Goal: Task Accomplishment & Management: Complete application form

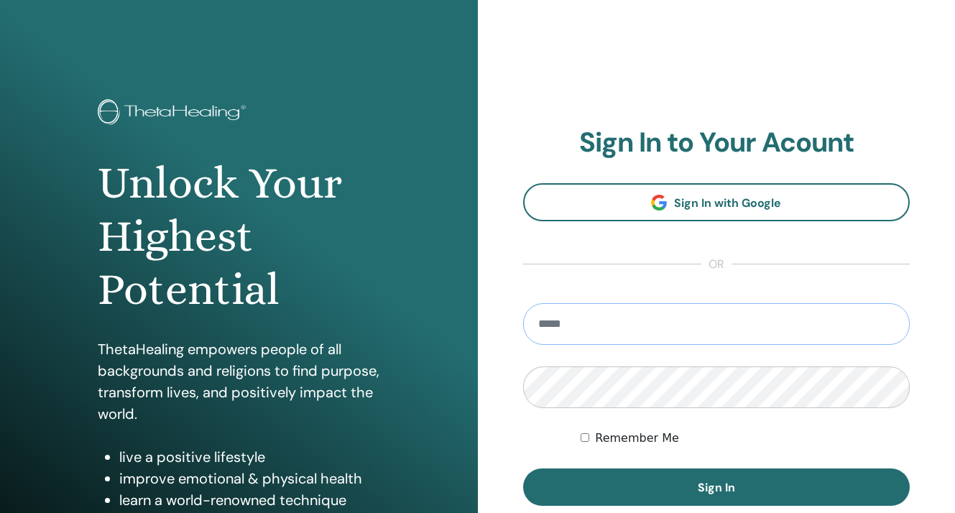
type input "**********"
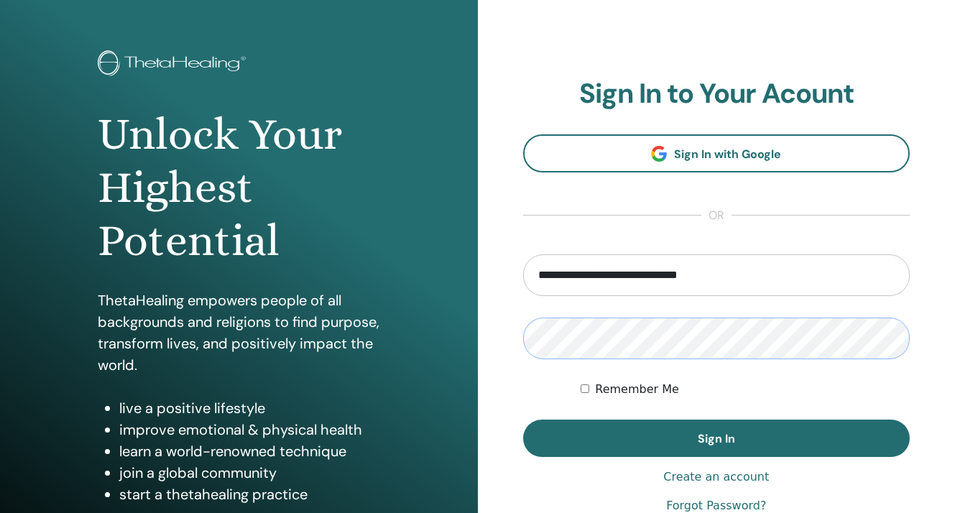
scroll to position [63, 0]
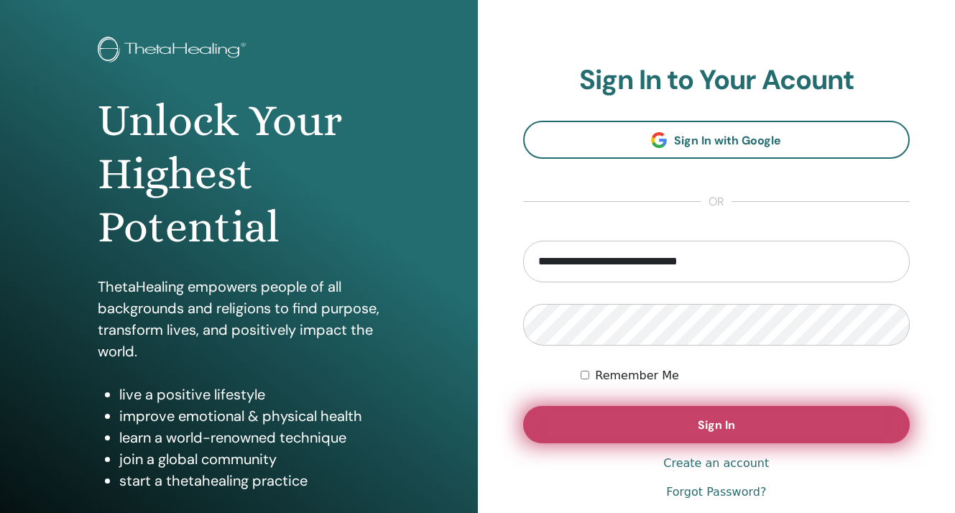
click at [654, 423] on button "Sign In" at bounding box center [716, 424] width 387 height 37
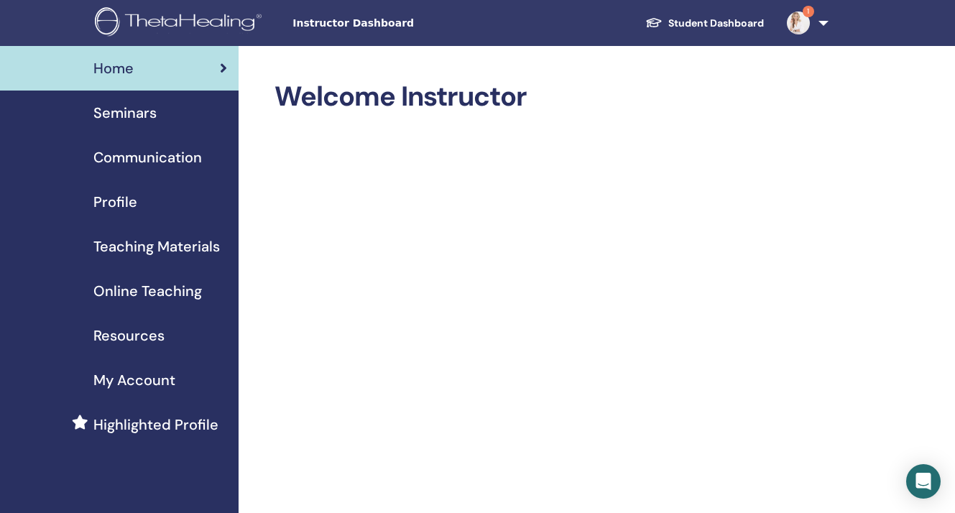
click at [135, 109] on span "Seminars" at bounding box center [124, 113] width 63 height 22
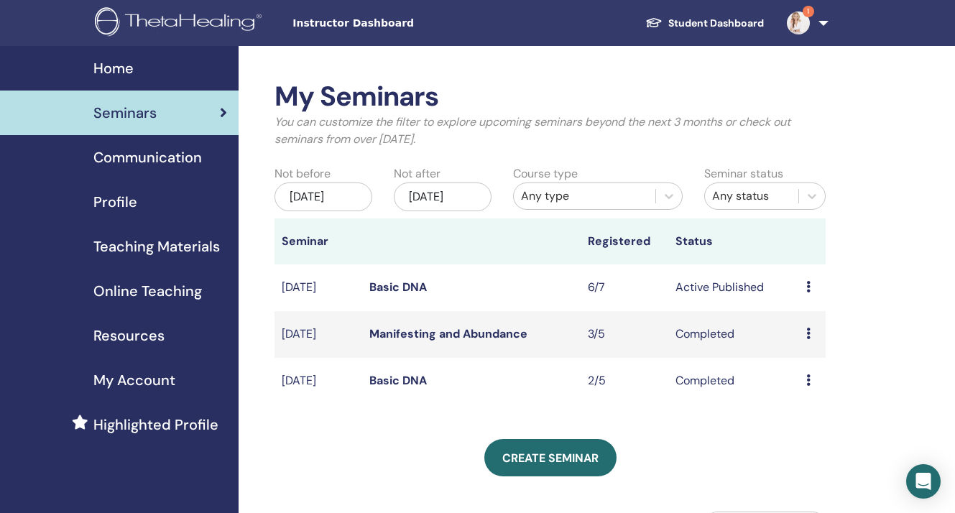
scroll to position [137, 0]
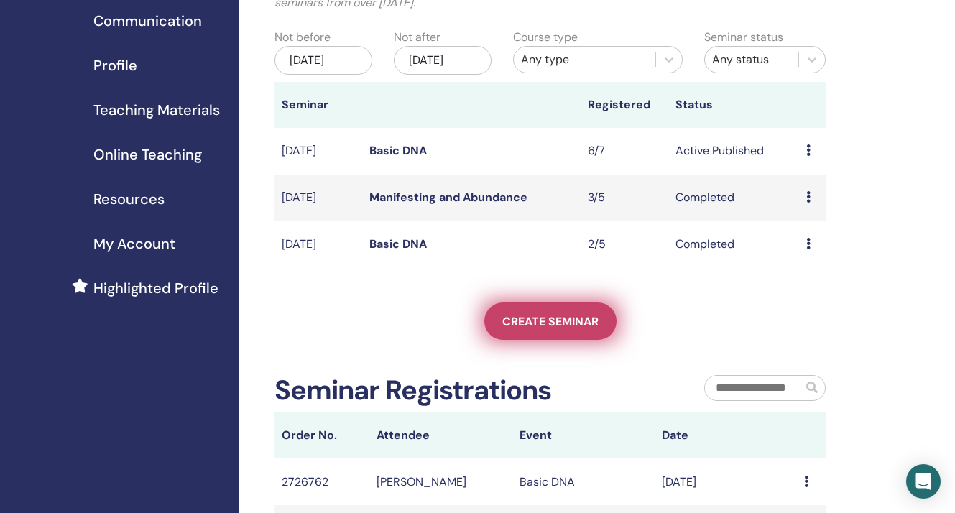
click at [554, 320] on link "Create seminar" at bounding box center [550, 320] width 132 height 37
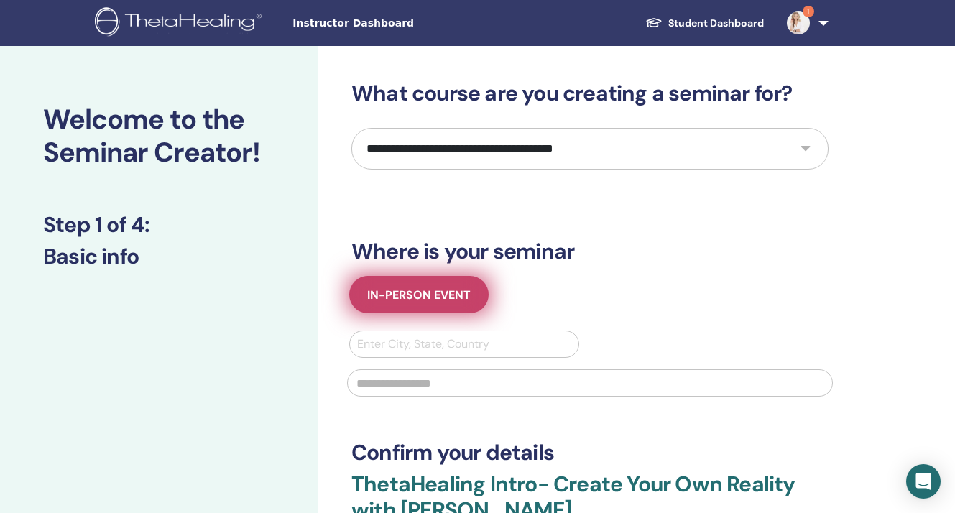
scroll to position [26, 0]
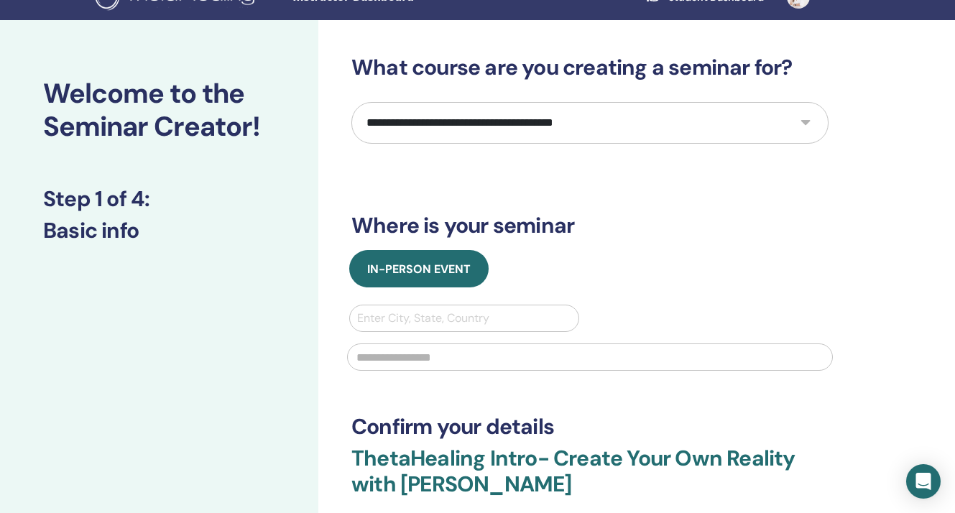
select select "**"
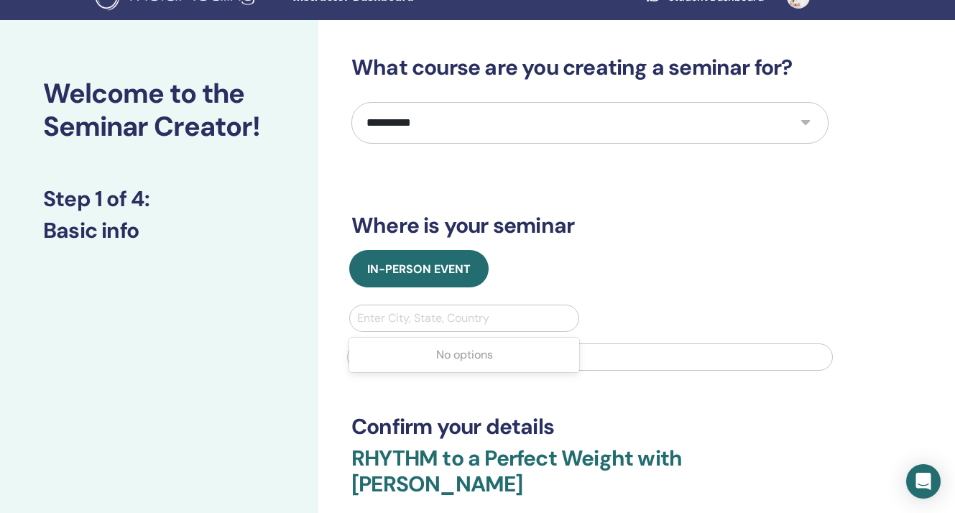
click at [419, 319] on div "Enter City, State, Country" at bounding box center [464, 318] width 214 height 17
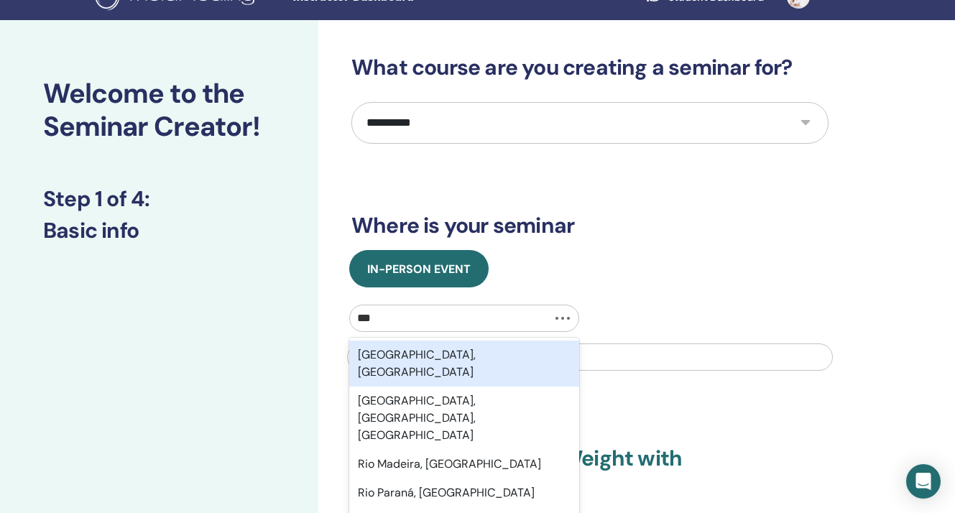
type input "****"
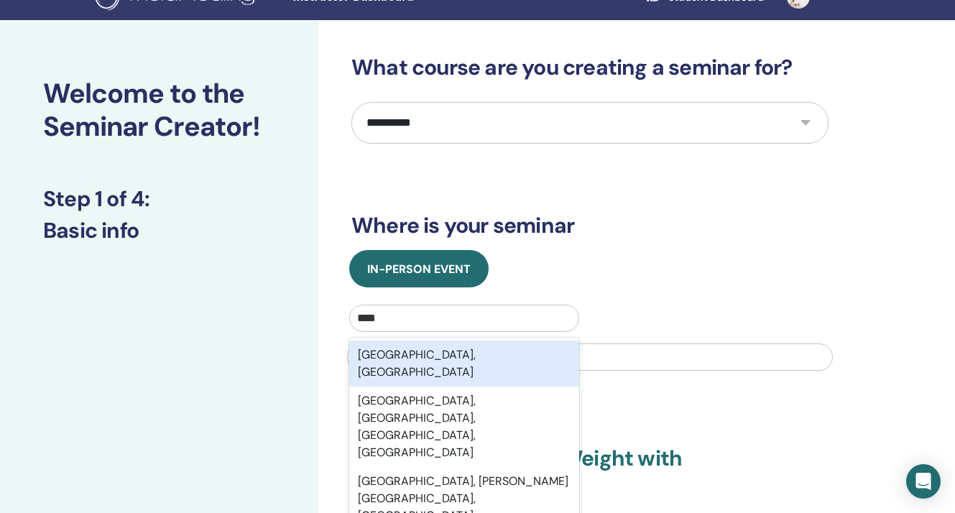
click at [406, 356] on div "Rīga, LVA" at bounding box center [464, 364] width 230 height 46
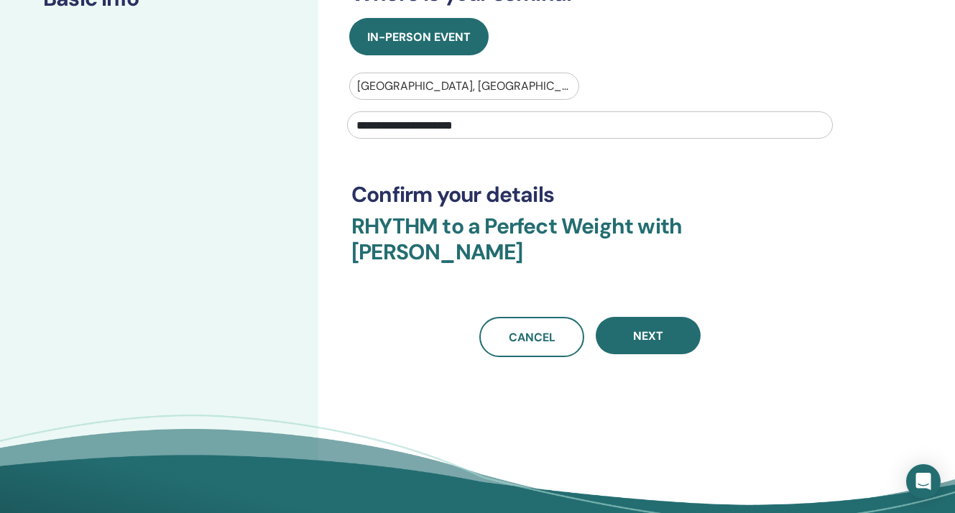
scroll to position [412, 0]
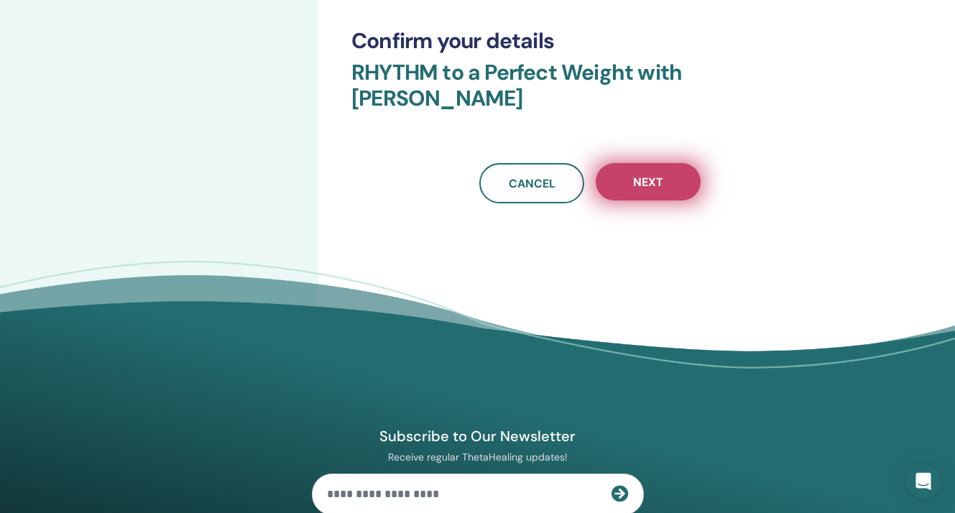
type input "**********"
click at [670, 189] on button "Next" at bounding box center [648, 181] width 105 height 37
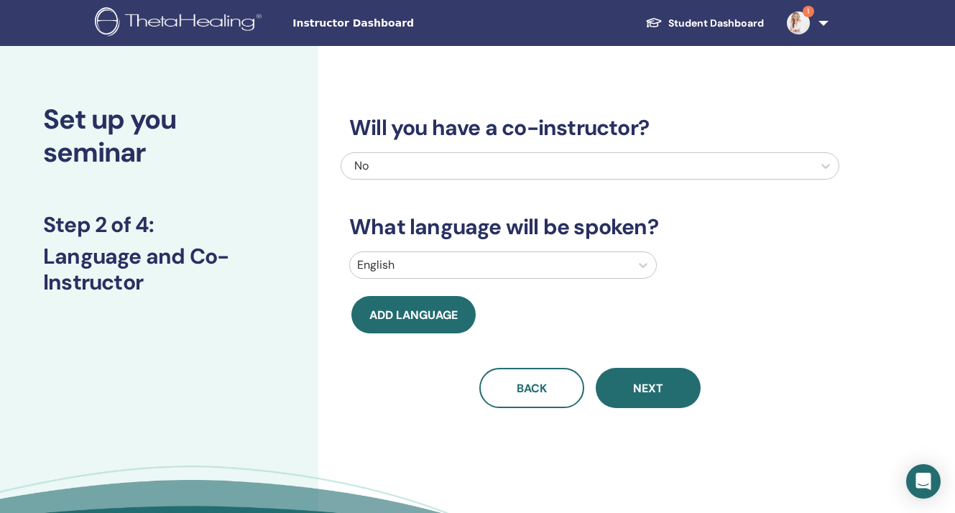
scroll to position [16, 0]
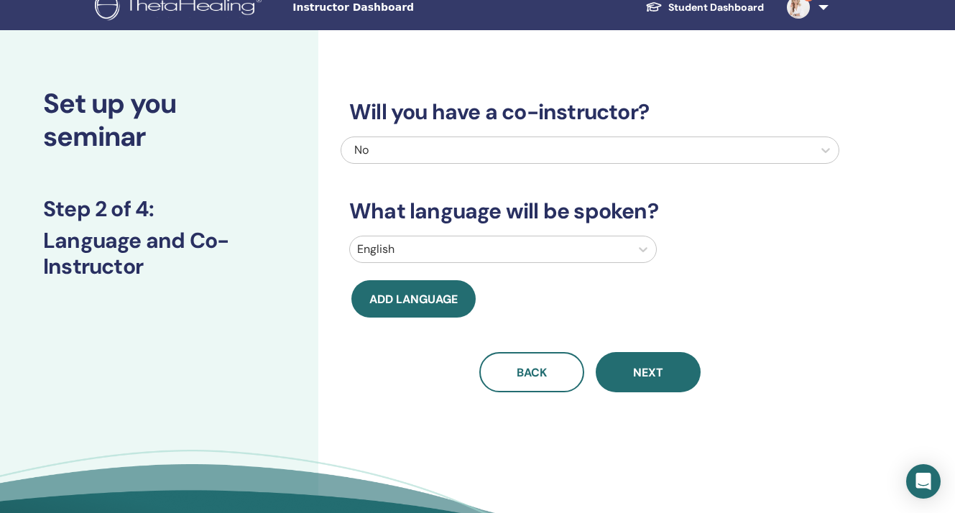
click at [438, 254] on div at bounding box center [490, 249] width 266 height 20
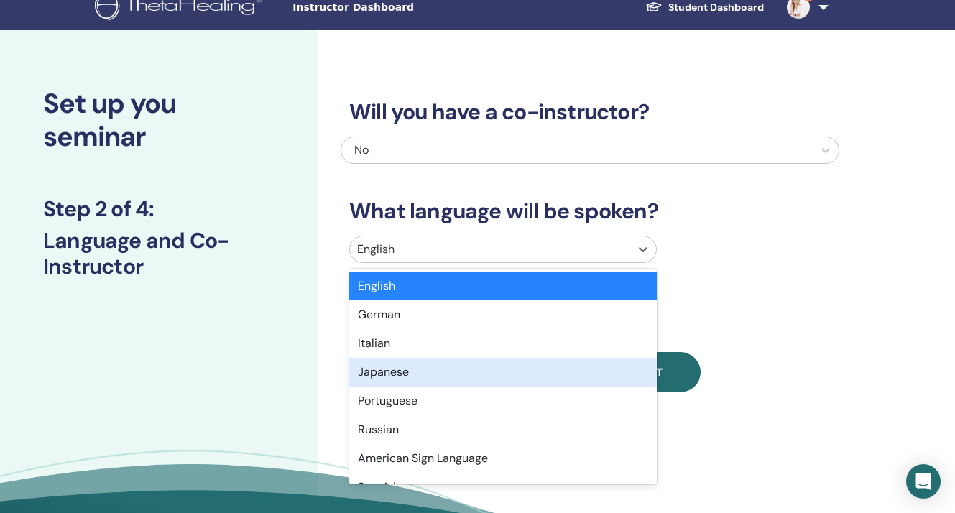
type input "*"
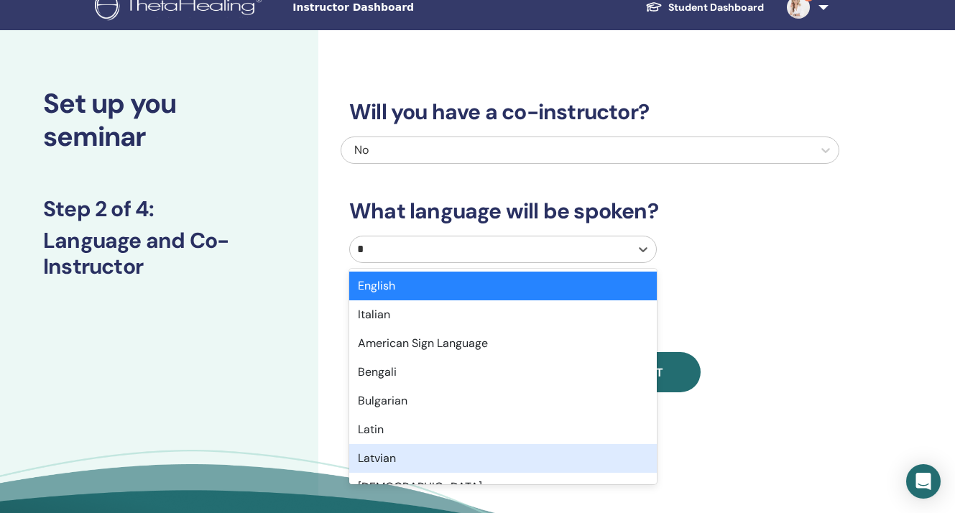
click at [400, 450] on div "Latvian" at bounding box center [502, 458] width 307 height 29
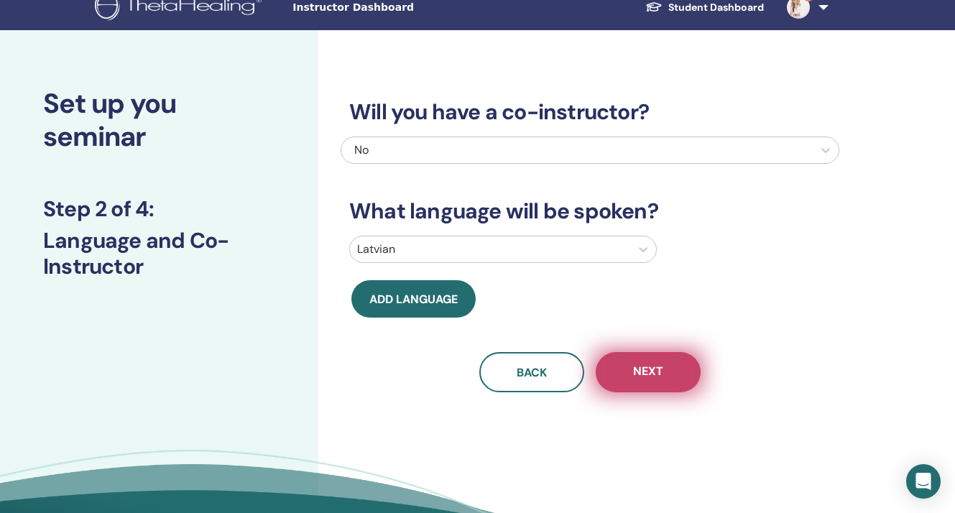
click at [640, 368] on span "Next" at bounding box center [648, 373] width 30 height 18
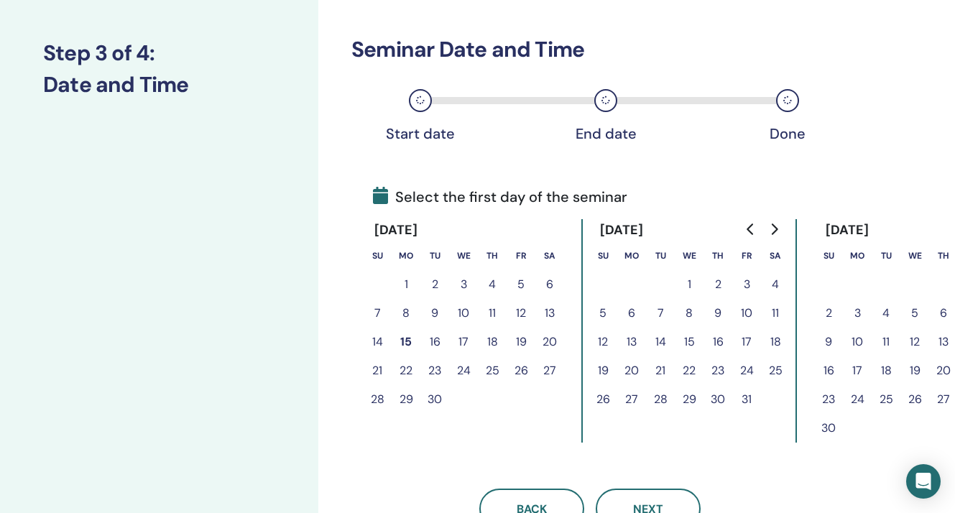
scroll to position [242, 0]
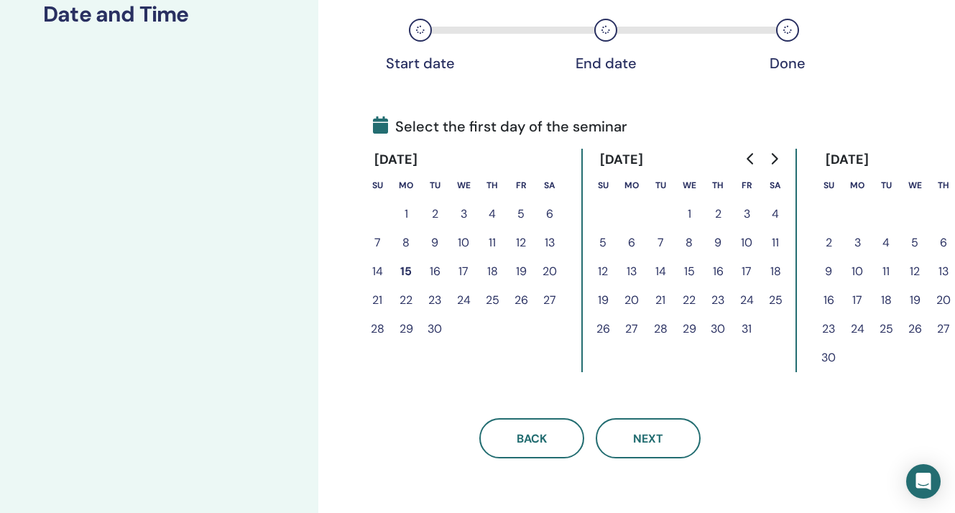
click at [376, 300] on button "21" at bounding box center [377, 300] width 29 height 29
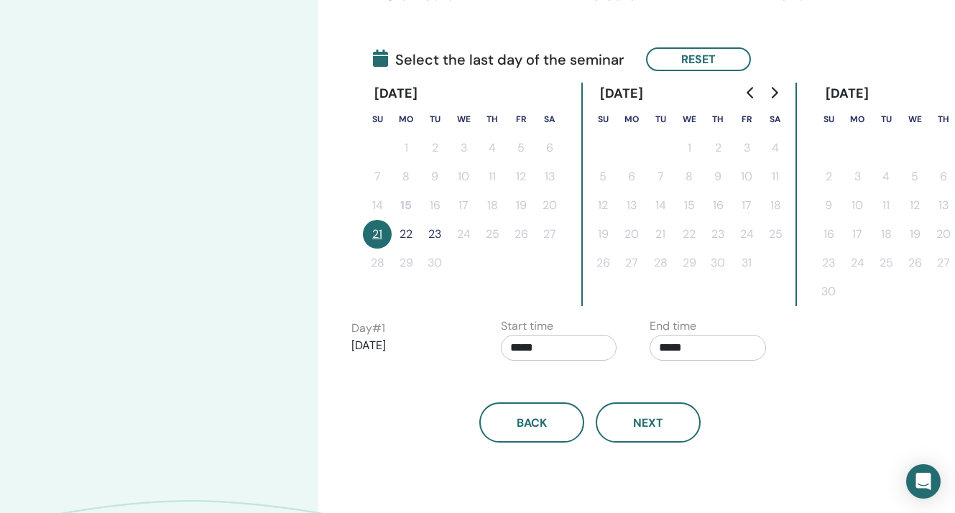
scroll to position [326, 0]
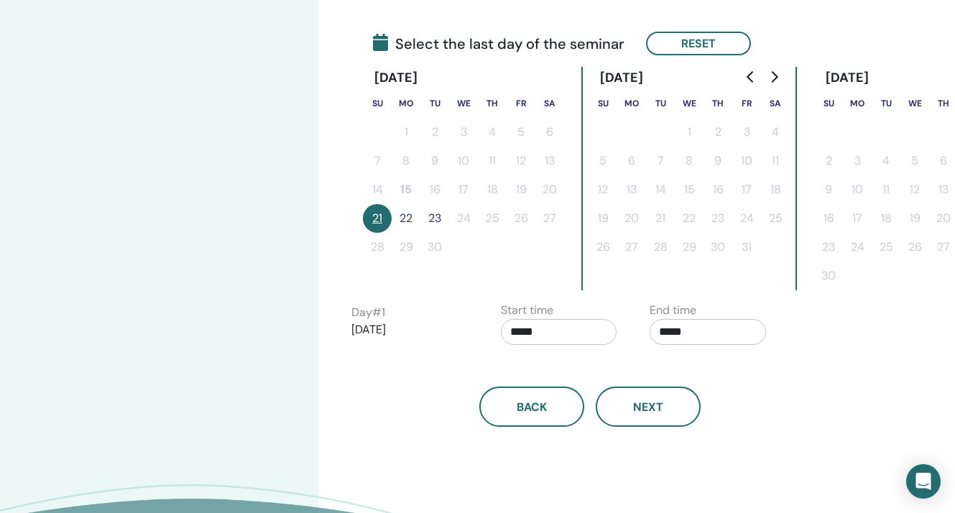
click at [548, 333] on input "*****" at bounding box center [559, 332] width 116 height 26
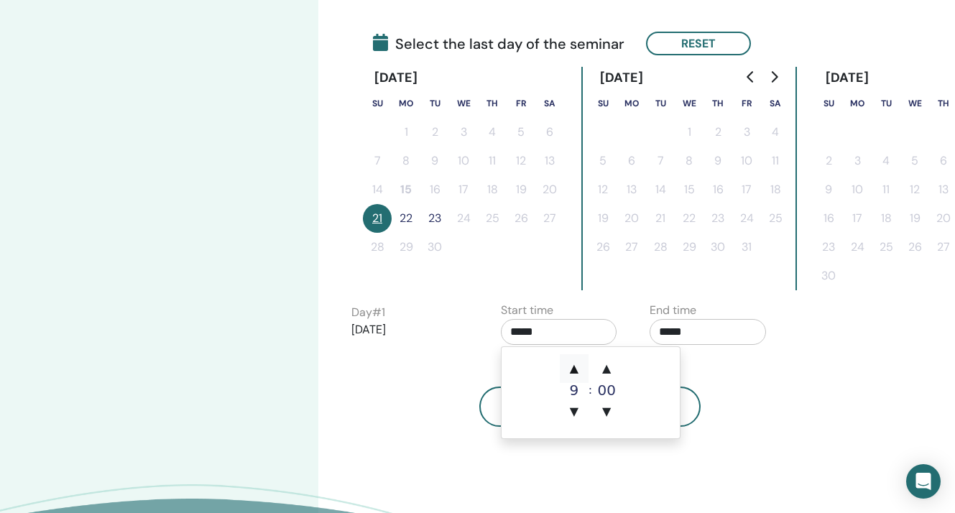
click at [568, 361] on span "▲" at bounding box center [574, 368] width 29 height 29
click at [573, 366] on span "▲" at bounding box center [574, 368] width 29 height 29
type input "*****"
click at [683, 331] on input "*****" at bounding box center [707, 332] width 116 height 26
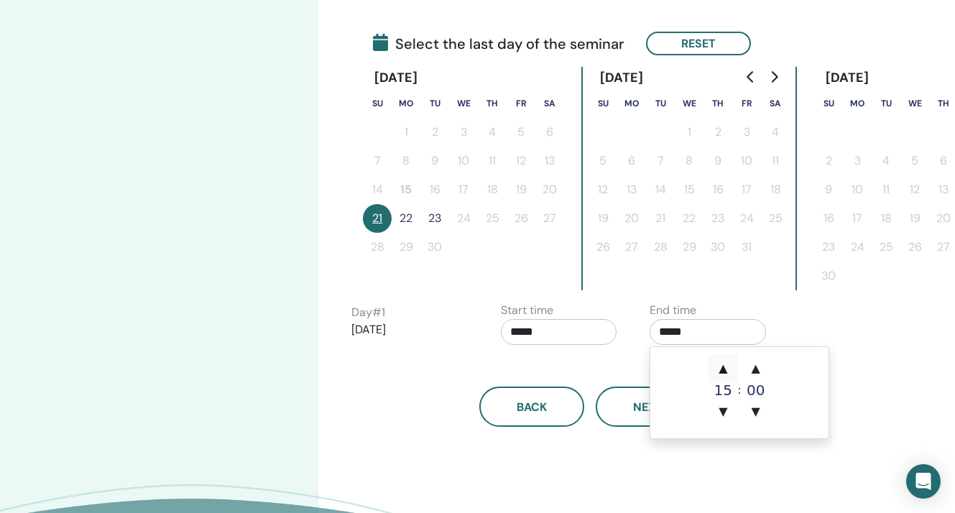
click at [725, 368] on span "▲" at bounding box center [722, 368] width 29 height 29
type input "*****"
click at [637, 365] on div "Back Next" at bounding box center [590, 389] width 499 height 75
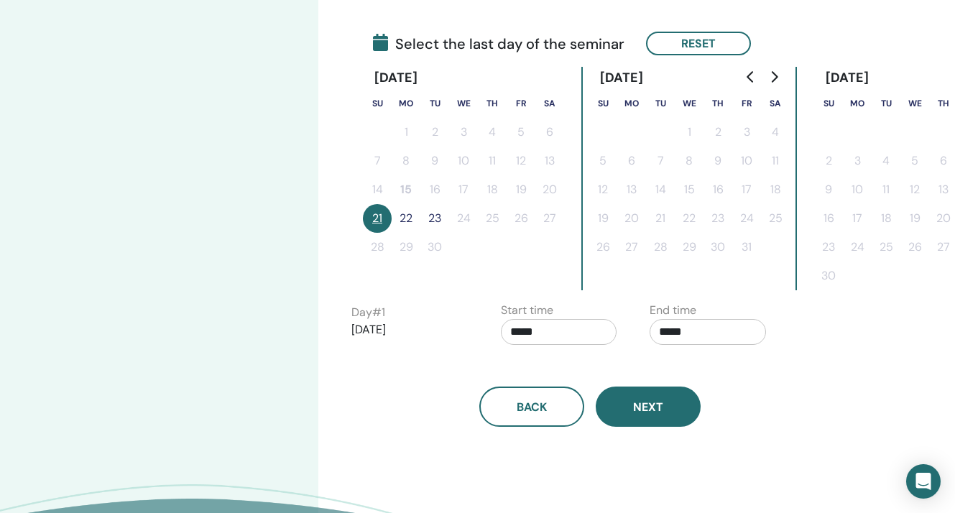
click at [642, 408] on span "Next" at bounding box center [648, 406] width 30 height 15
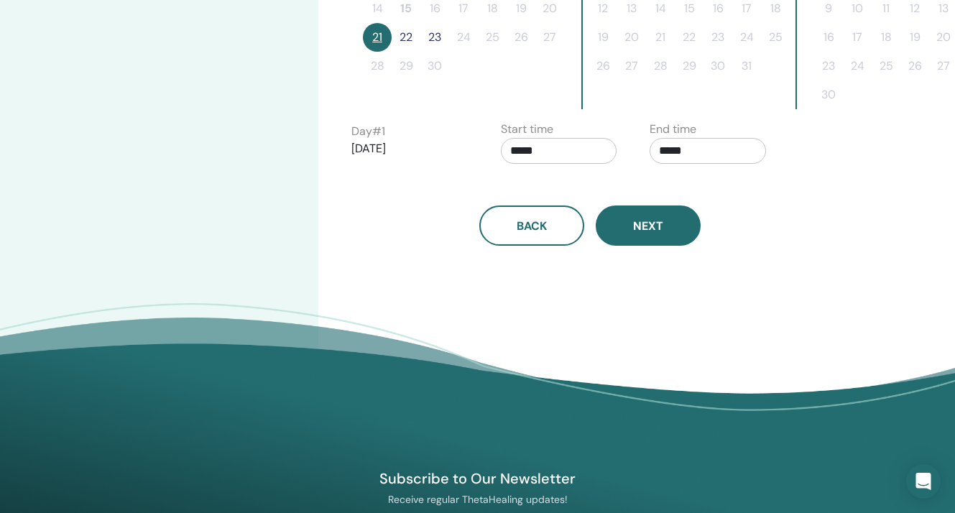
scroll to position [407, 0]
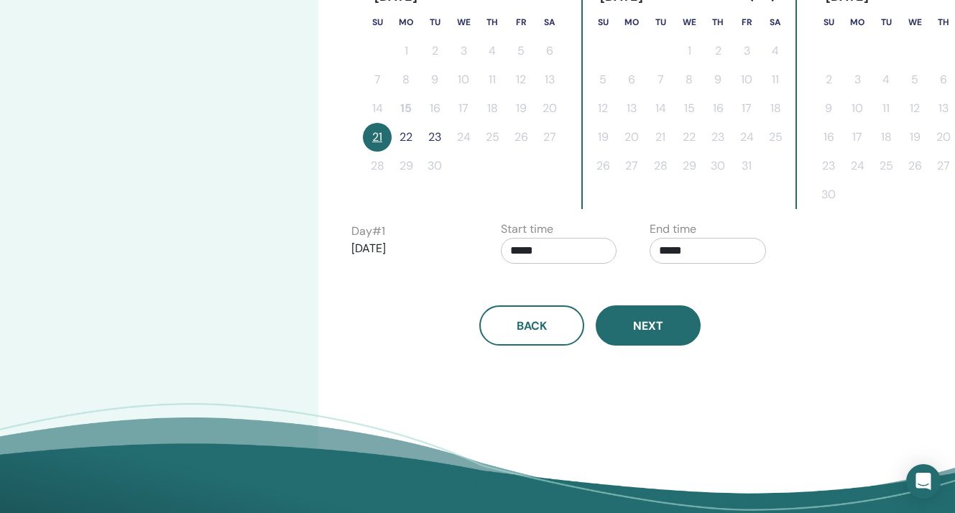
click at [639, 323] on span "Next" at bounding box center [648, 325] width 30 height 15
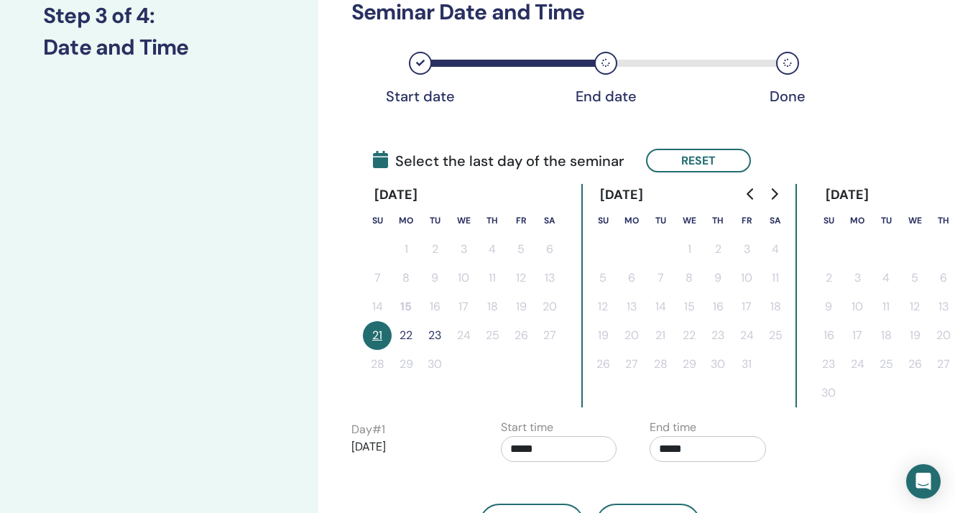
scroll to position [210, 0]
click at [378, 337] on button "21" at bounding box center [377, 334] width 29 height 29
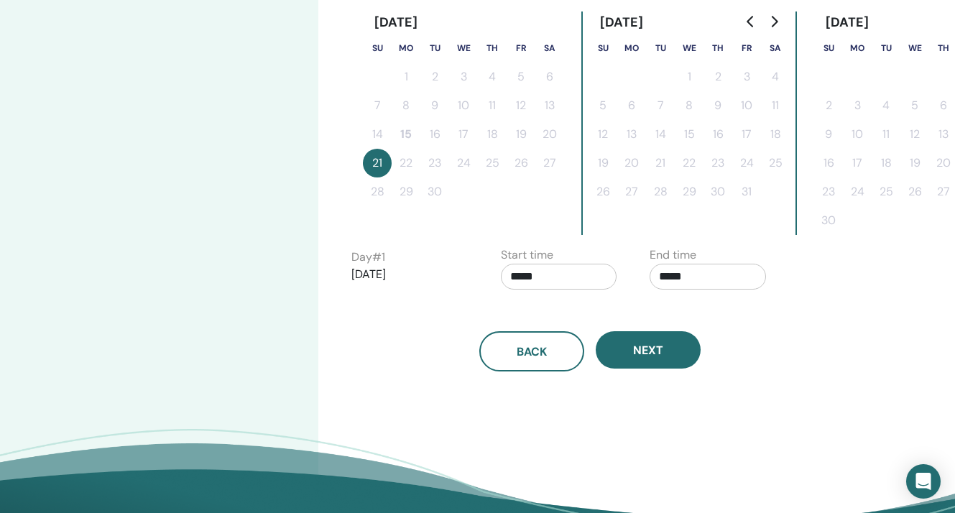
scroll to position [394, 0]
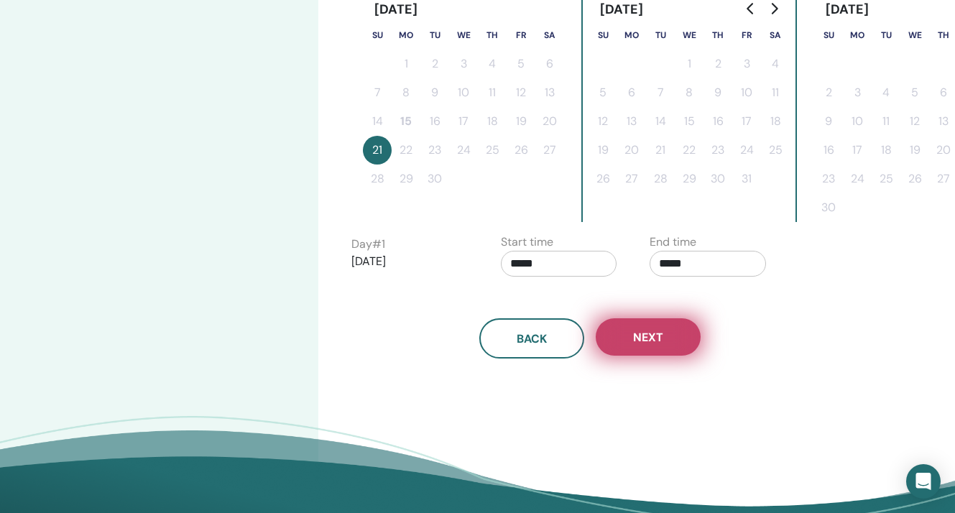
click at [624, 339] on button "Next" at bounding box center [648, 336] width 105 height 37
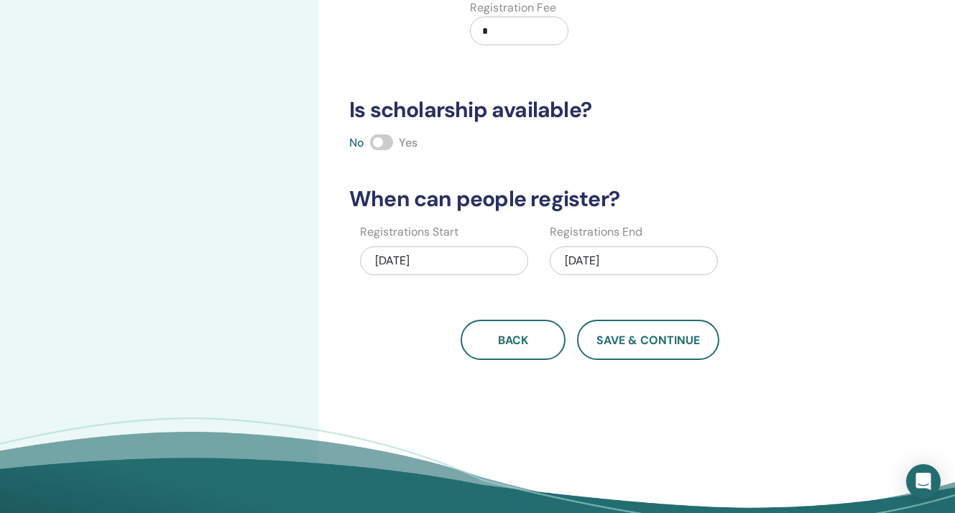
scroll to position [294, 0]
click at [391, 142] on span at bounding box center [381, 142] width 23 height 16
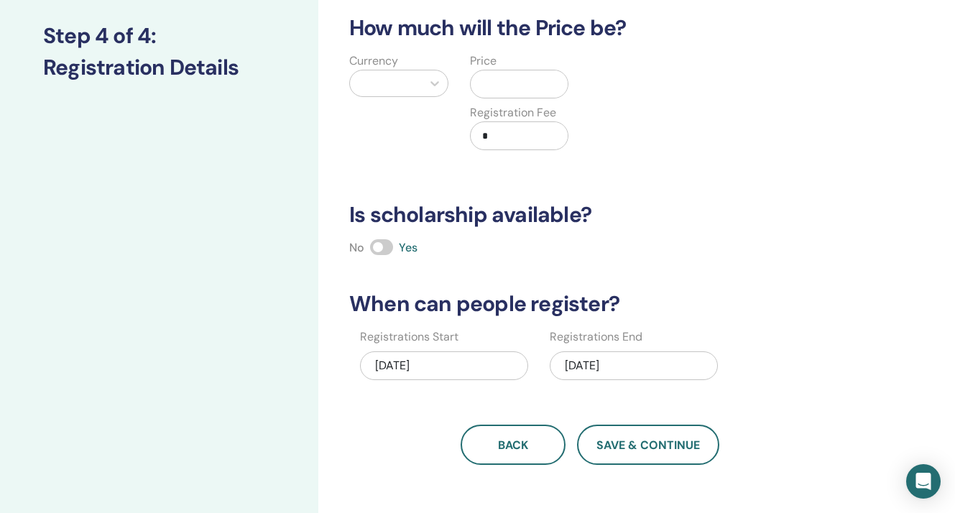
scroll to position [182, 0]
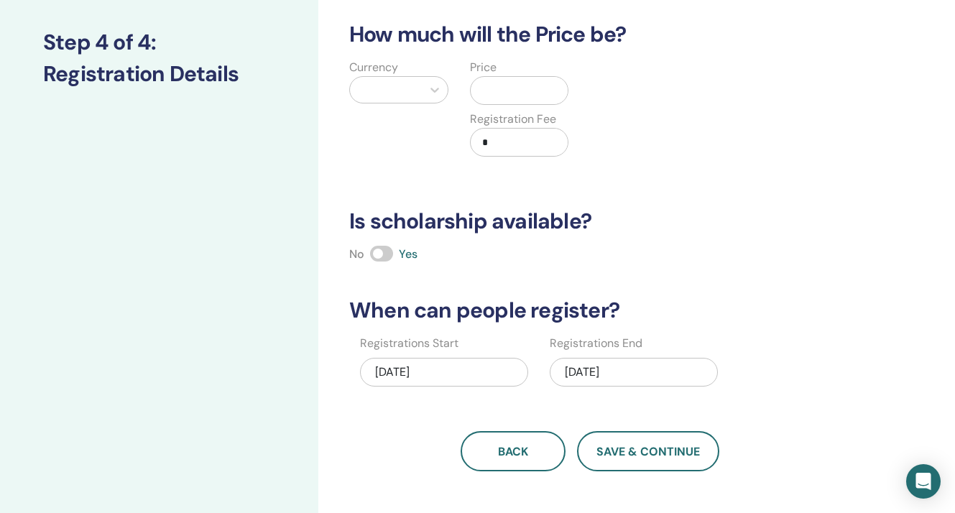
click at [522, 144] on input "*" at bounding box center [522, 142] width 92 height 27
click at [516, 84] on input "text" at bounding box center [522, 90] width 92 height 27
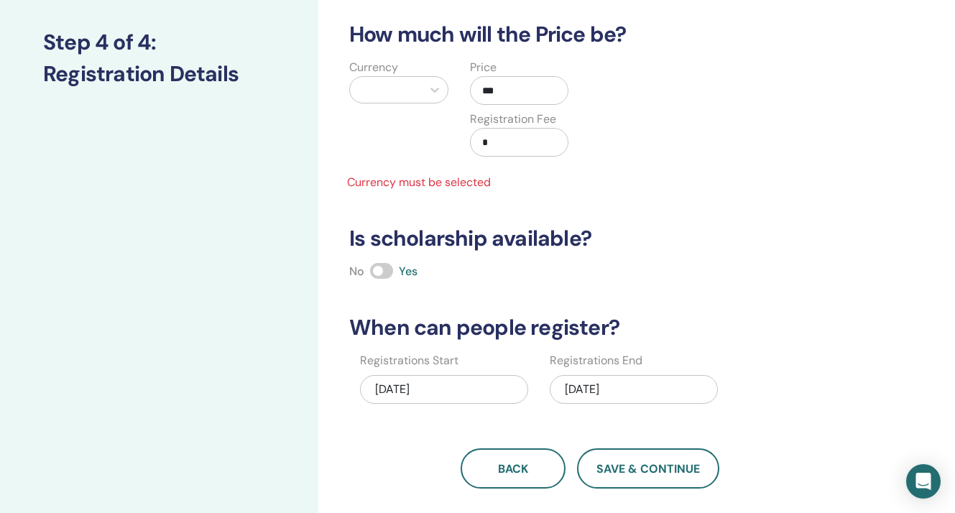
type input "***"
click at [420, 86] on div at bounding box center [386, 90] width 72 height 26
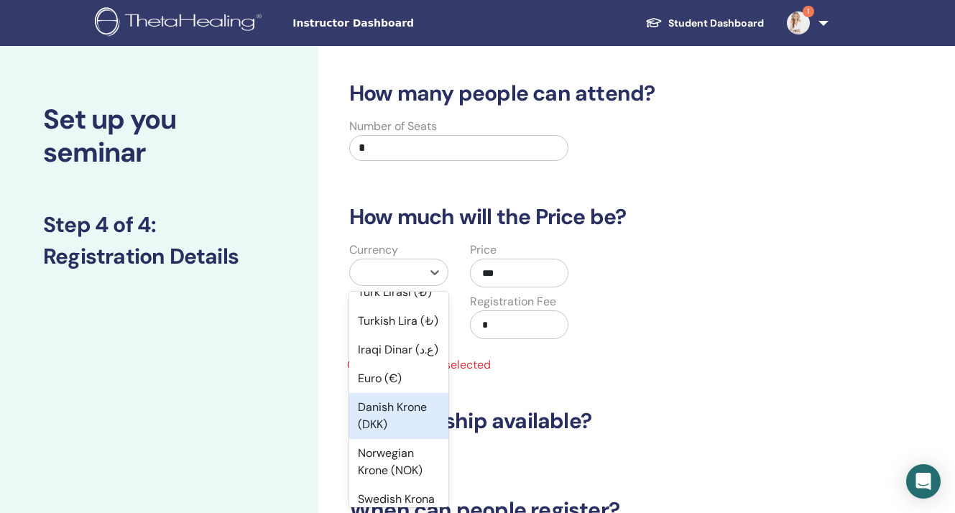
scroll to position [1288, 0]
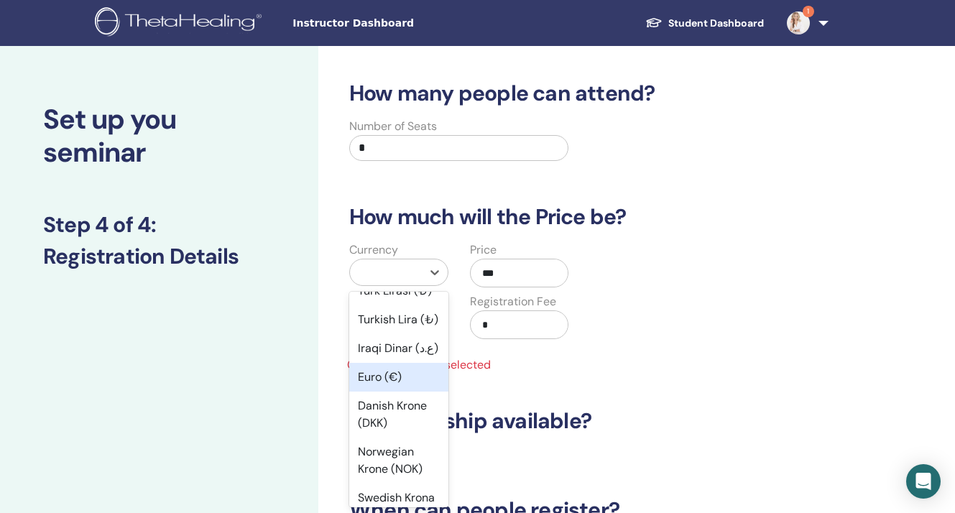
click at [379, 363] on div "Euro (€)" at bounding box center [398, 377] width 99 height 29
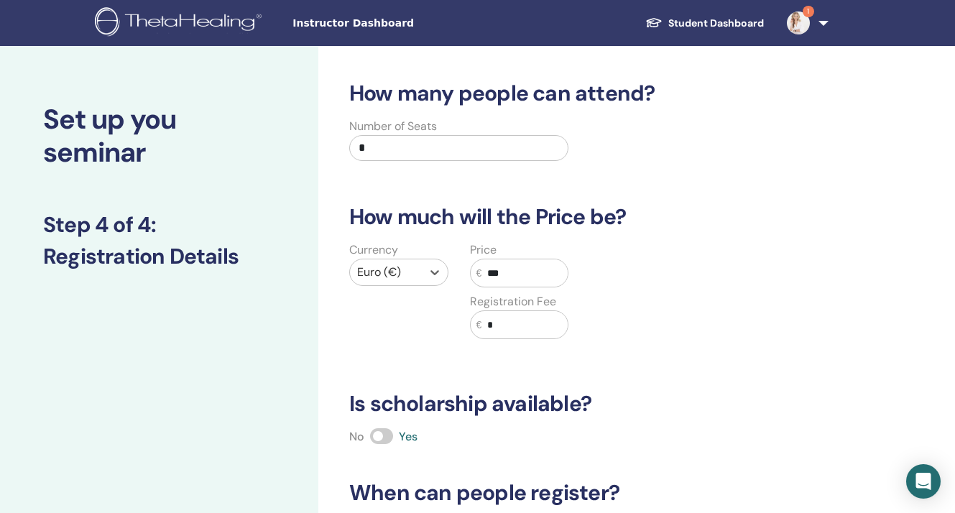
click at [677, 327] on div "Currency option Euro (€), selected. Select is focused ,type to refine list, pre…" at bounding box center [579, 298] width 499 height 115
click at [432, 149] on input "*" at bounding box center [458, 148] width 219 height 26
type input "*"
click at [718, 259] on div "Currency Euro (€) Price € *** Registration Fee € *" at bounding box center [579, 298] width 499 height 115
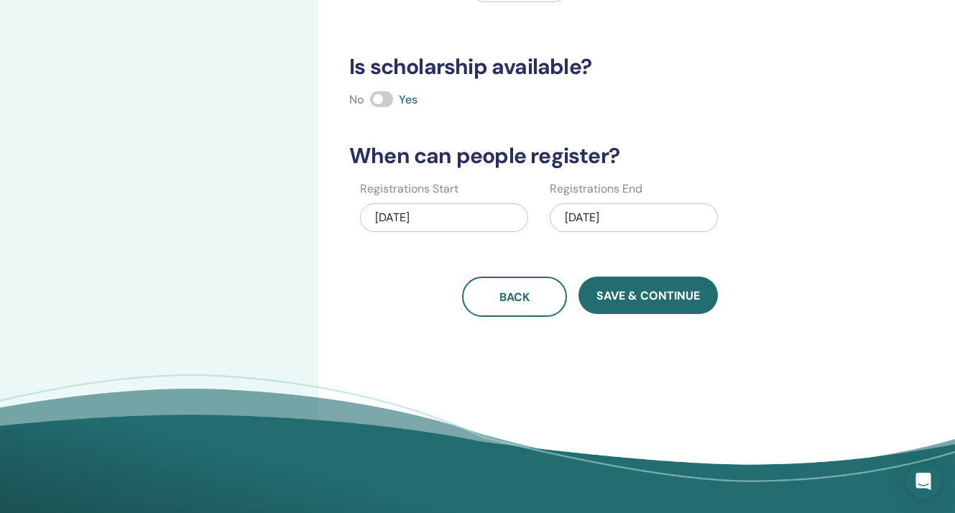
scroll to position [338, 0]
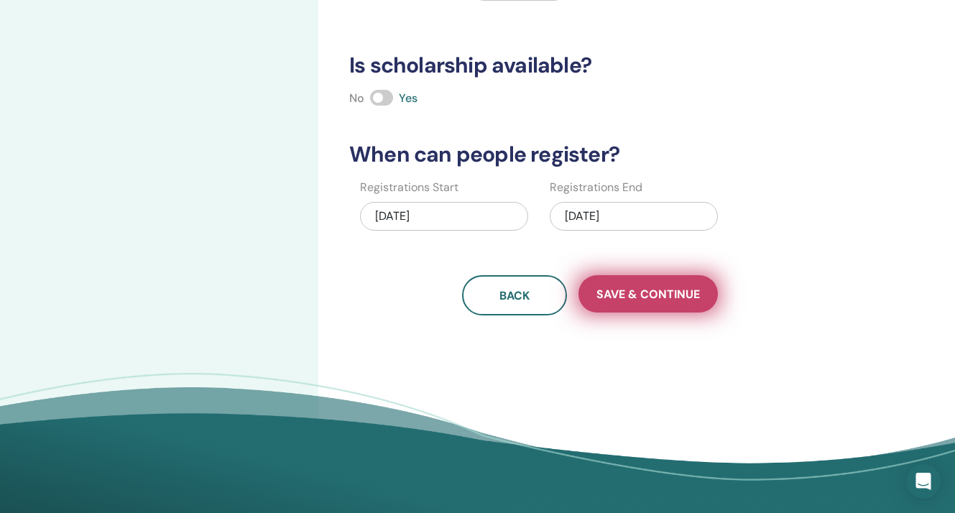
click at [667, 299] on span "Save & Continue" at bounding box center [647, 294] width 103 height 15
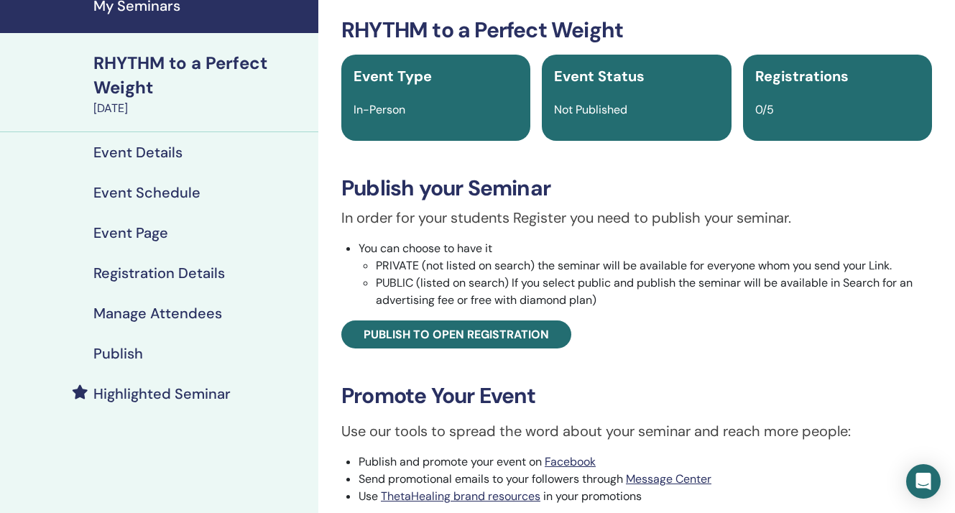
scroll to position [232, 0]
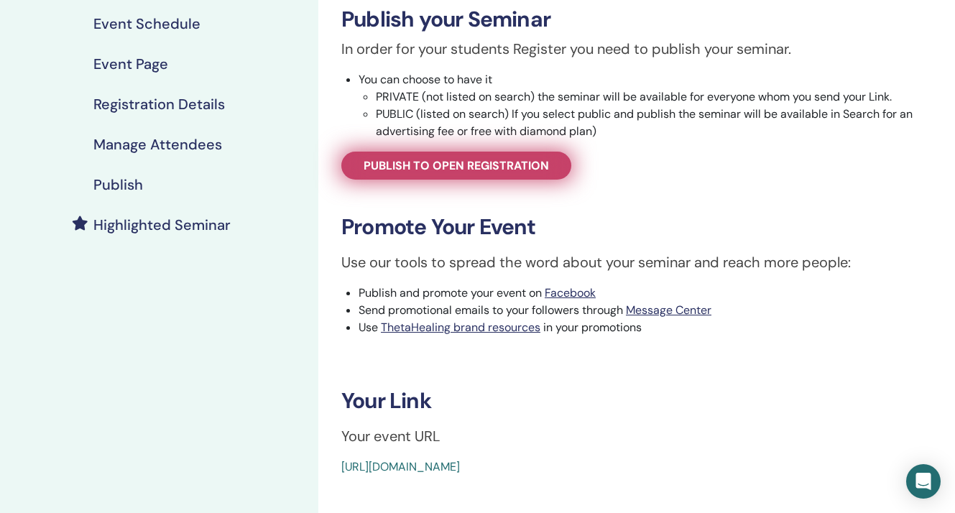
click at [509, 170] on span "Publish to open registration" at bounding box center [456, 165] width 185 height 15
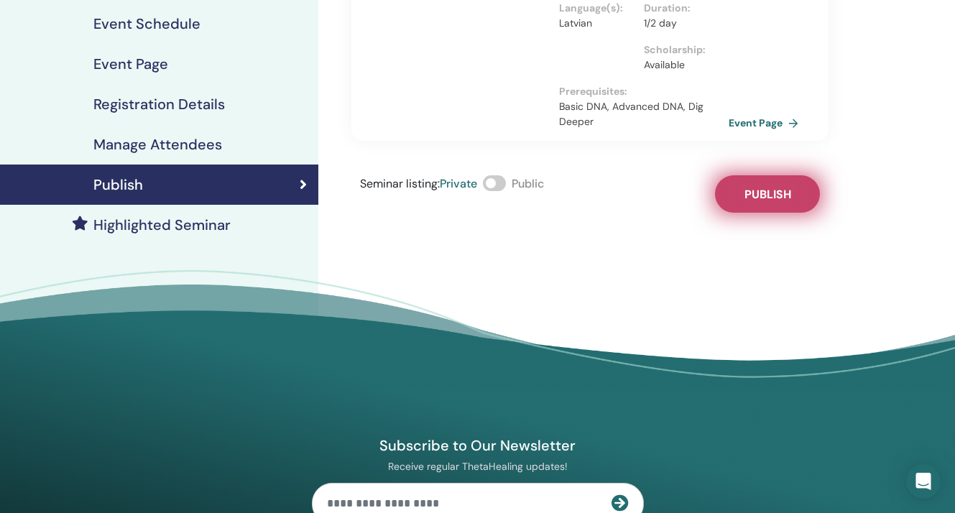
click at [770, 202] on button "Publish" at bounding box center [767, 193] width 105 height 37
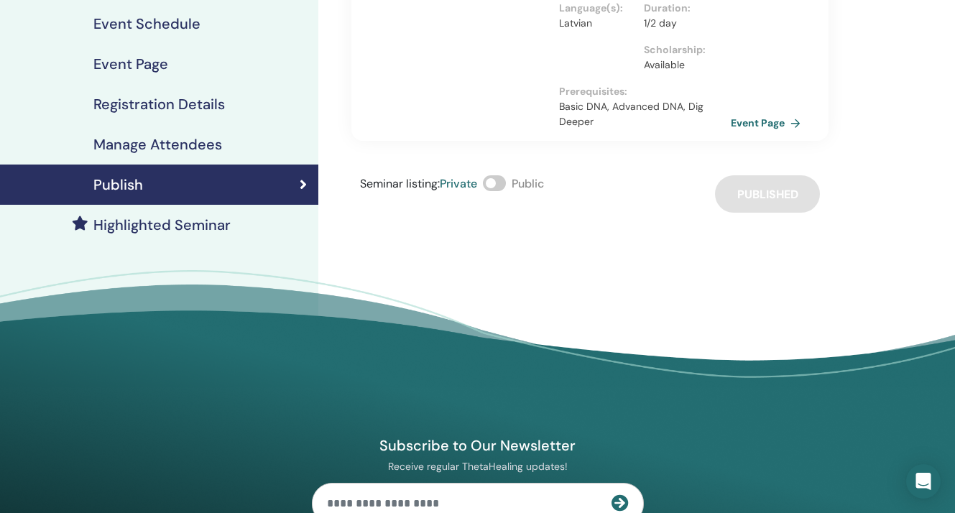
click at [754, 129] on link "Event Page" at bounding box center [768, 123] width 75 height 22
